Goal: Task Accomplishment & Management: Manage account settings

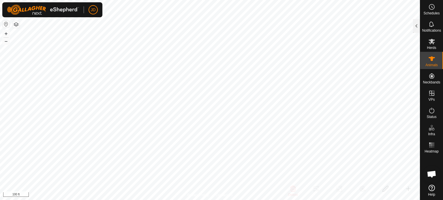
scroll to position [496, 0]
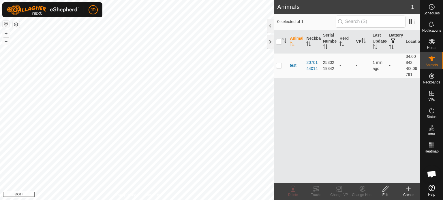
scroll to position [501, 0]
click at [431, 22] on icon at bounding box center [431, 23] width 5 height 5
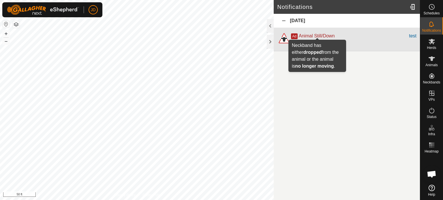
click at [322, 35] on span "Animal Still/Down" at bounding box center [317, 35] width 36 height 5
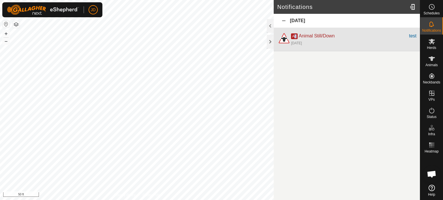
click at [295, 36] on span "Ad" at bounding box center [294, 36] width 7 height 6
click at [411, 35] on div "test" at bounding box center [412, 36] width 7 height 7
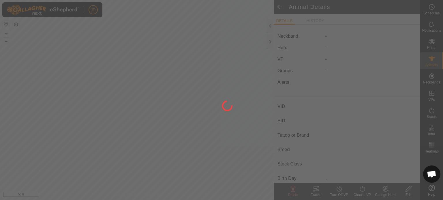
type input "test"
type input "-"
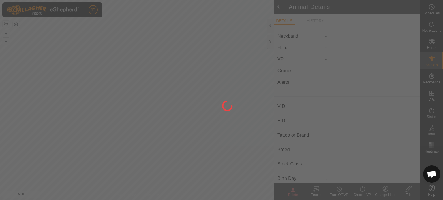
type input "0 kg"
type input "-"
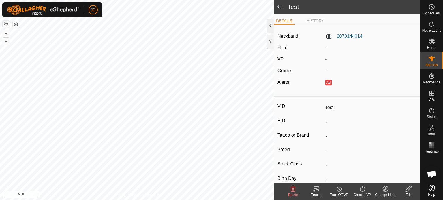
click at [270, 26] on div at bounding box center [270, 26] width 7 height 14
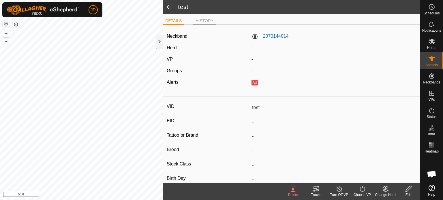
click at [207, 22] on li "HISTORY" at bounding box center [204, 21] width 22 height 7
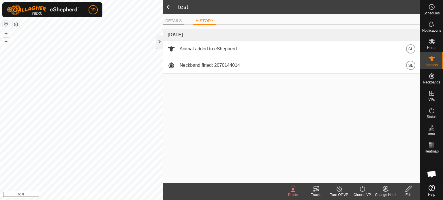
click at [176, 22] on li "DETAILS" at bounding box center [173, 21] width 21 height 7
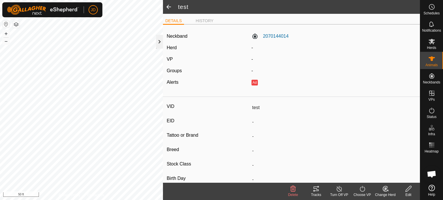
click at [160, 40] on div at bounding box center [159, 42] width 7 height 14
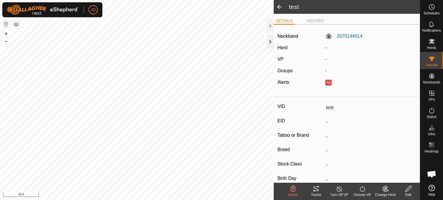
click at [269, 37] on div at bounding box center [270, 42] width 7 height 14
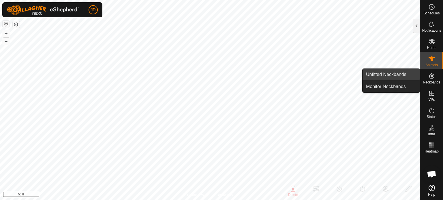
click at [402, 75] on link "Unfitted Neckbands" at bounding box center [390, 75] width 57 height 12
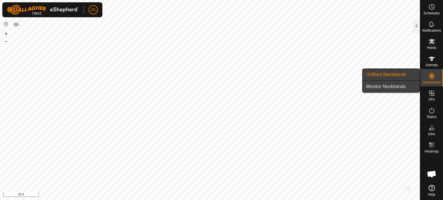
click at [398, 84] on link "Monitor Neckbands" at bounding box center [390, 87] width 57 height 12
click at [398, 86] on link "Monitor Neckbands" at bounding box center [390, 87] width 57 height 12
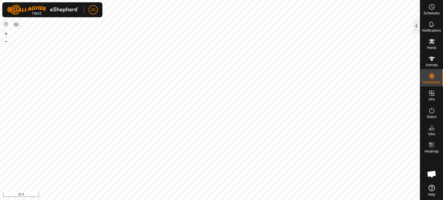
click at [416, 25] on div at bounding box center [416, 26] width 7 height 14
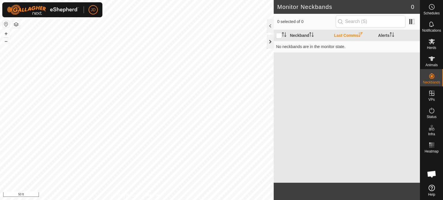
click at [272, 40] on div at bounding box center [270, 42] width 7 height 14
